Goal: Task Accomplishment & Management: Manage account settings

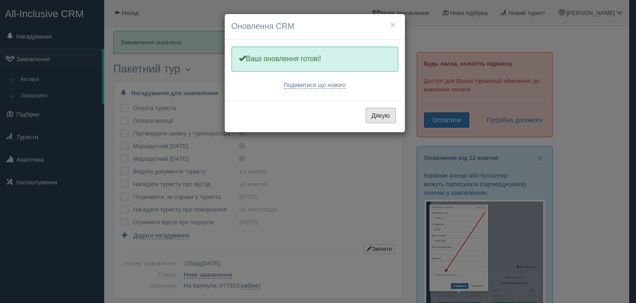
click at [381, 115] on button "Дякую" at bounding box center [380, 115] width 30 height 15
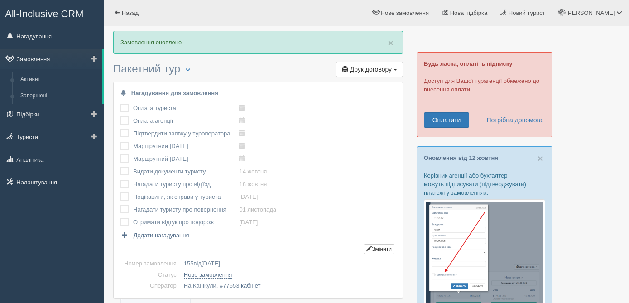
click at [57, 55] on link "Замовлення" at bounding box center [51, 59] width 102 height 20
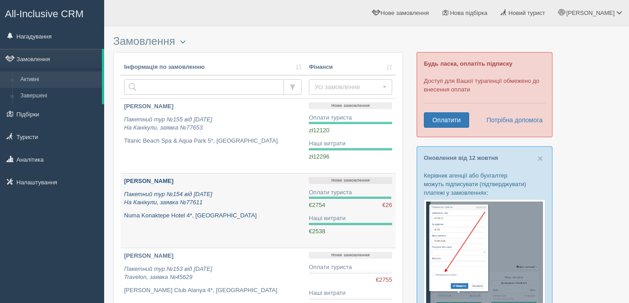
click at [227, 209] on div "KRAVCHUK YAROSLAVA Пакетний тур №154 від 09.10.2025 На Канікули, заявка №77611 …" at bounding box center [212, 198] width 177 height 43
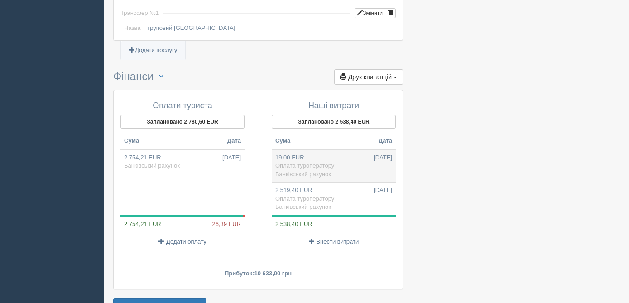
scroll to position [888, 0]
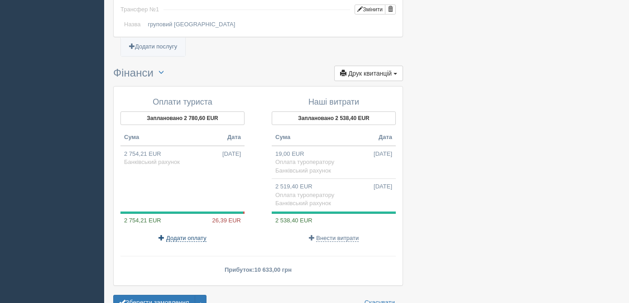
click at [174, 238] on span "Додати оплату" at bounding box center [186, 238] width 40 height 7
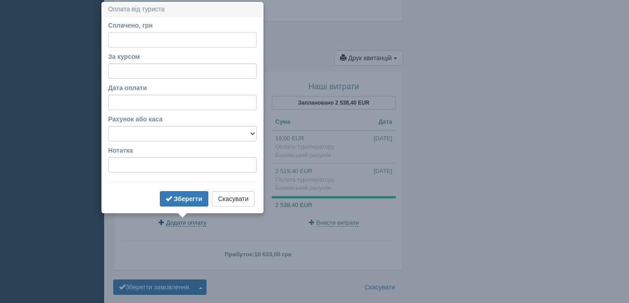
scroll to position [905, 0]
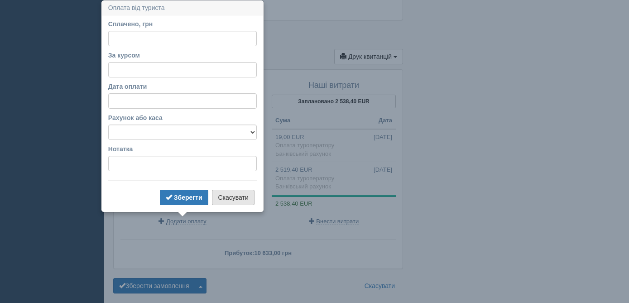
click at [228, 197] on button "Скасувати" at bounding box center [233, 197] width 42 height 15
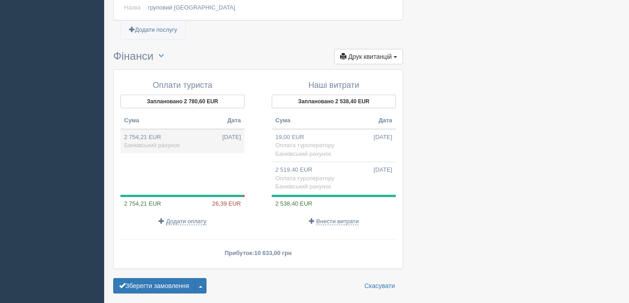
click at [175, 140] on td "2 754,21 EUR 08.10.2025 Банківський рахунок" at bounding box center [182, 141] width 124 height 24
type input "135700.00"
type input "49.27"
select select "1364"
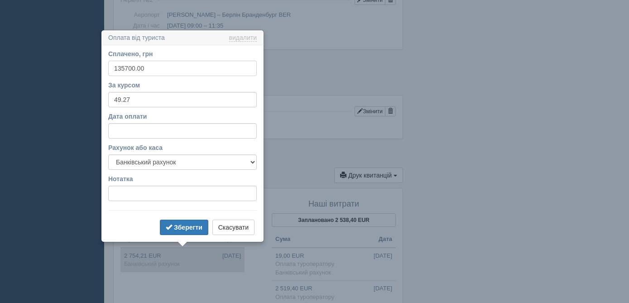
scroll to position [816, 0]
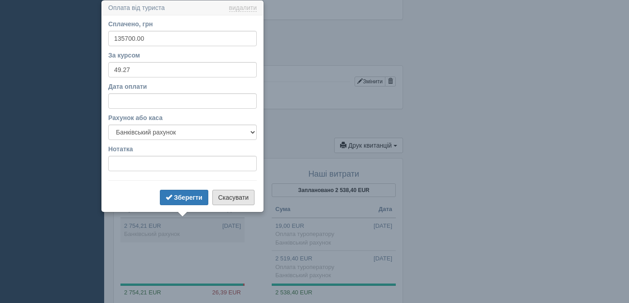
click at [235, 199] on button "Скасувати" at bounding box center [233, 197] width 42 height 15
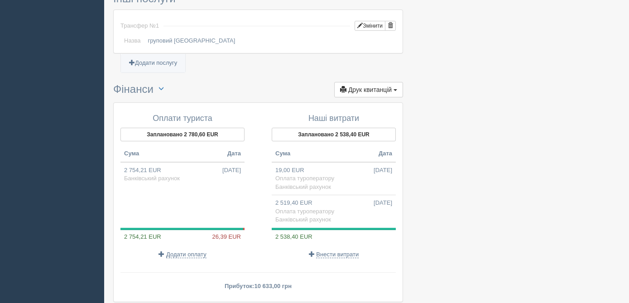
scroll to position [877, 0]
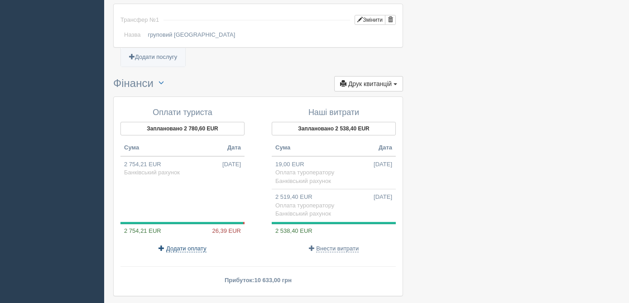
click at [196, 250] on span "Додати оплату" at bounding box center [186, 248] width 40 height 7
select select
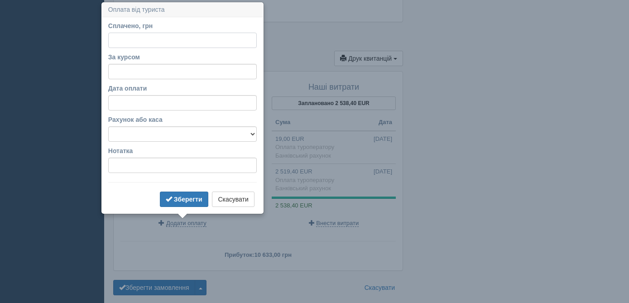
scroll to position [905, 0]
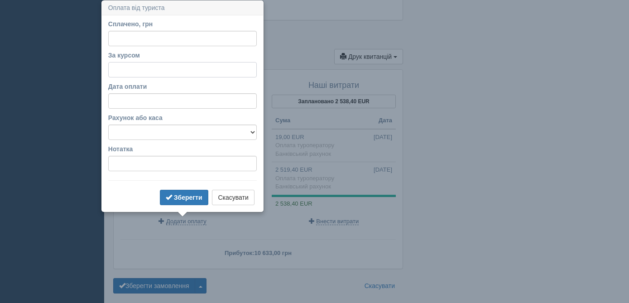
click at [124, 67] on input "За курсом" at bounding box center [182, 69] width 149 height 15
type input "49.27"
click at [129, 101] on input "Дата оплати" at bounding box center [182, 100] width 149 height 15
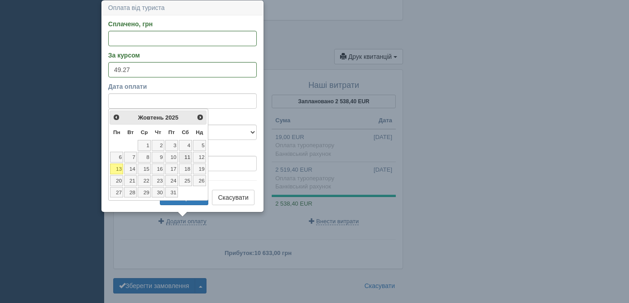
click at [187, 157] on link "11" at bounding box center [185, 157] width 13 height 11
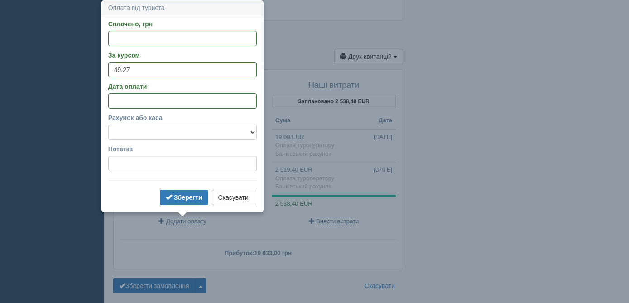
click at [139, 134] on select "Банківський рахунок Готівкова каса" at bounding box center [182, 132] width 149 height 15
select select "1364"
click at [108, 125] on select "Банківський рахунок Готівкова каса" at bounding box center [182, 132] width 149 height 15
click at [134, 43] on input "Сплачено, грн" at bounding box center [182, 38] width 149 height 15
type input "1300"
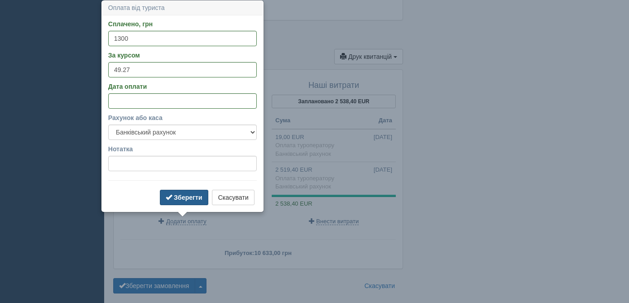
click at [181, 195] on b "Зберегти" at bounding box center [188, 197] width 29 height 7
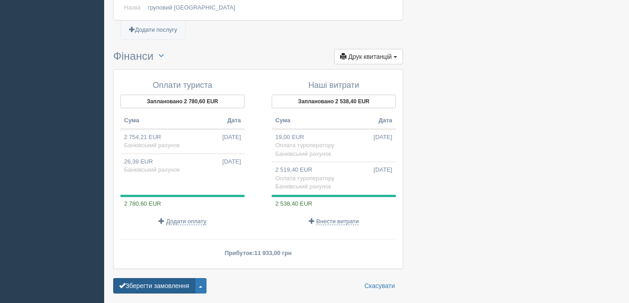
click at [141, 285] on button "Зберегти замовлення" at bounding box center [154, 285] width 82 height 15
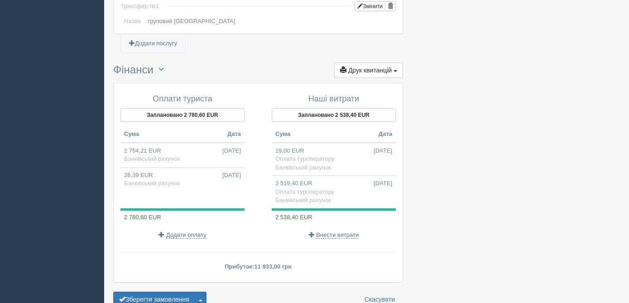
scroll to position [923, 0]
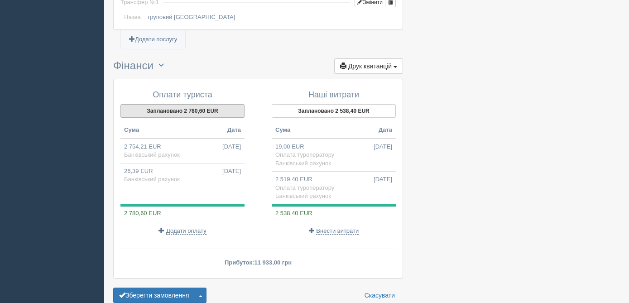
click at [195, 110] on button "Заплановано 2 780,60 EUR" at bounding box center [182, 111] width 124 height 14
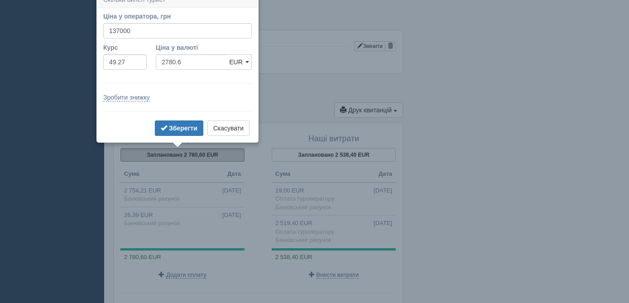
scroll to position [871, 0]
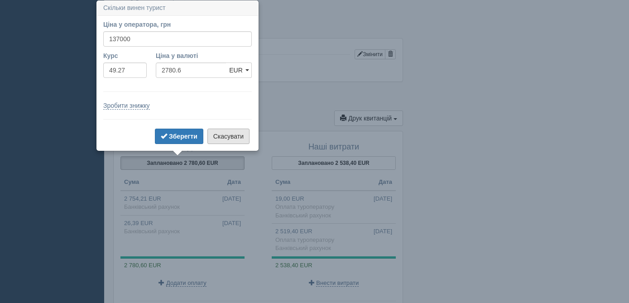
click at [232, 136] on button "Скасувати" at bounding box center [228, 136] width 42 height 15
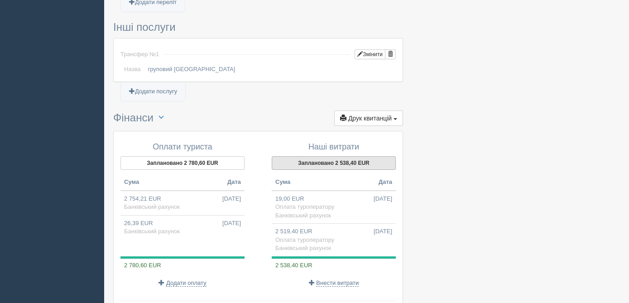
click at [350, 163] on button "Заплановано 2 538,40 EUR" at bounding box center [334, 163] width 124 height 14
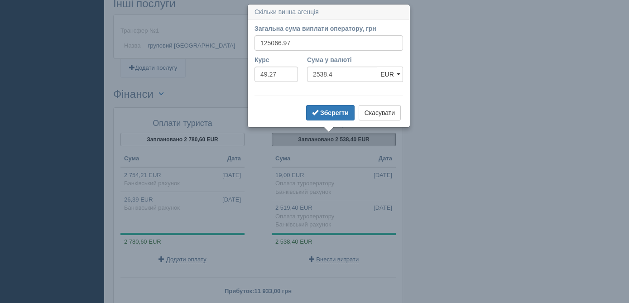
scroll to position [898, 0]
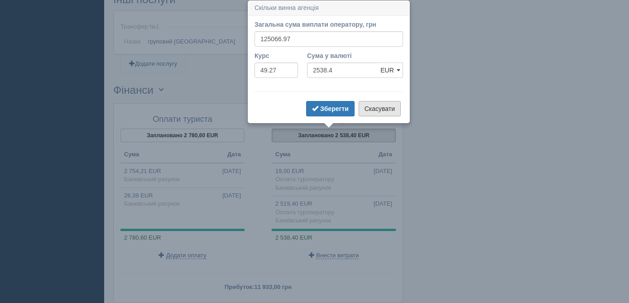
click at [380, 110] on button "Скасувати" at bounding box center [380, 108] width 42 height 15
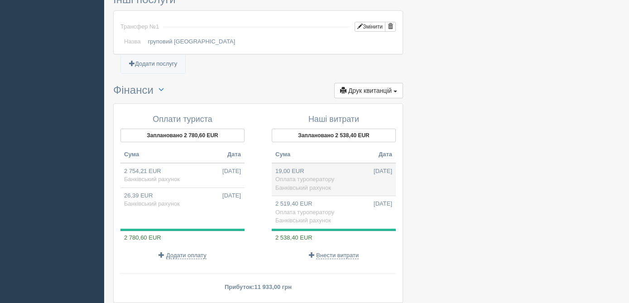
click at [332, 181] on span "Оплата туроператору" at bounding box center [304, 179] width 59 height 7
type input "936.00"
type input "49.27"
select select "1364"
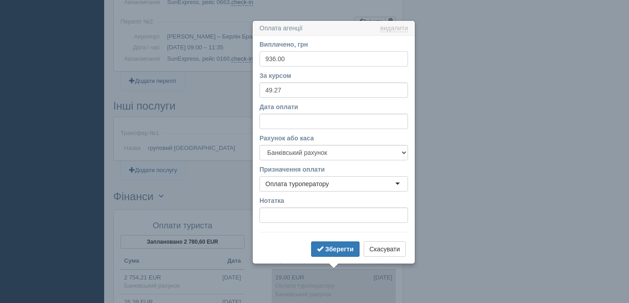
scroll to position [812, 0]
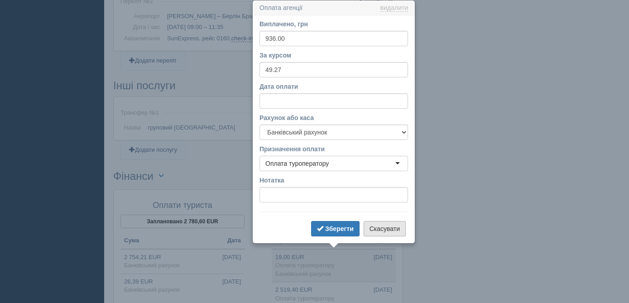
click at [381, 233] on button "Скасувати" at bounding box center [385, 228] width 42 height 15
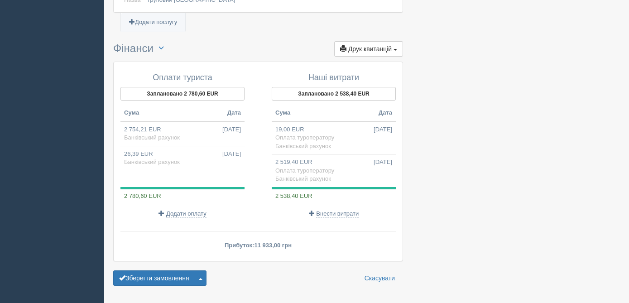
scroll to position [945, 0]
